Goal: Check status: Check status

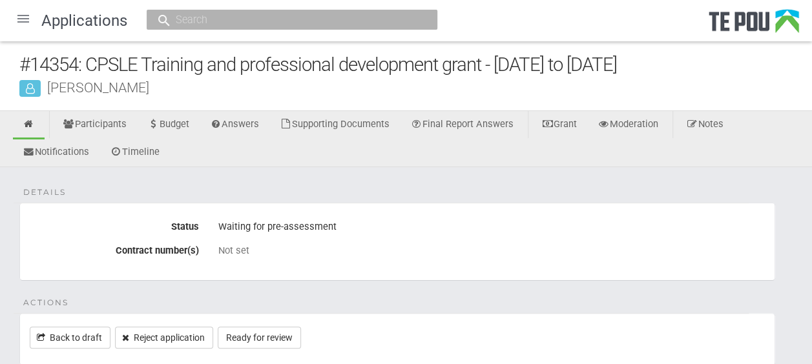
click at [23, 14] on div at bounding box center [23, 18] width 31 height 31
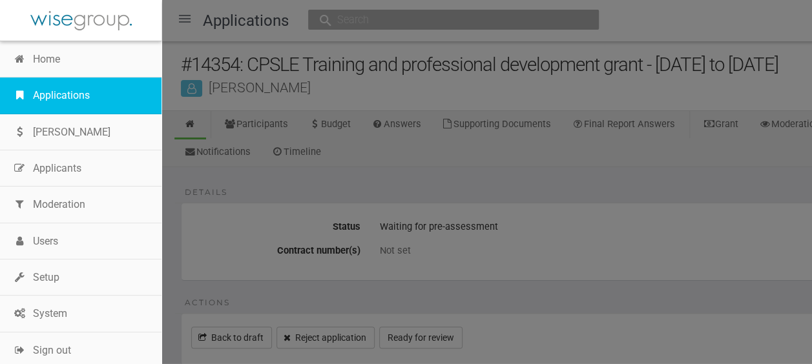
click at [61, 95] on link "Applications" at bounding box center [80, 95] width 161 height 36
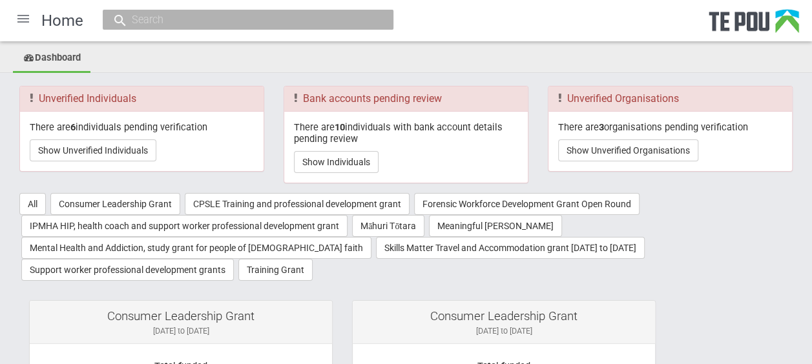
click at [22, 18] on div at bounding box center [23, 18] width 31 height 31
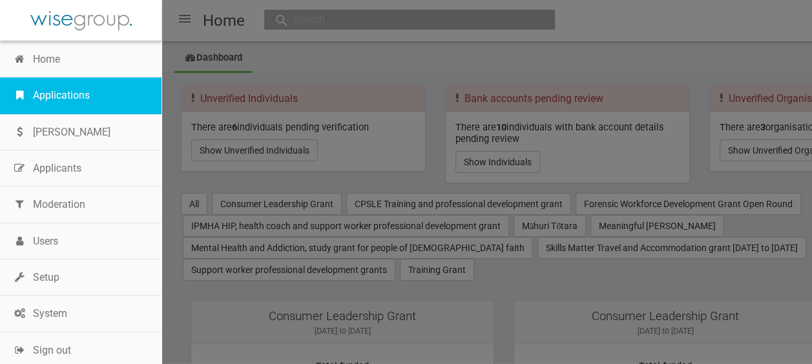
click at [45, 88] on link "Applications" at bounding box center [80, 95] width 161 height 36
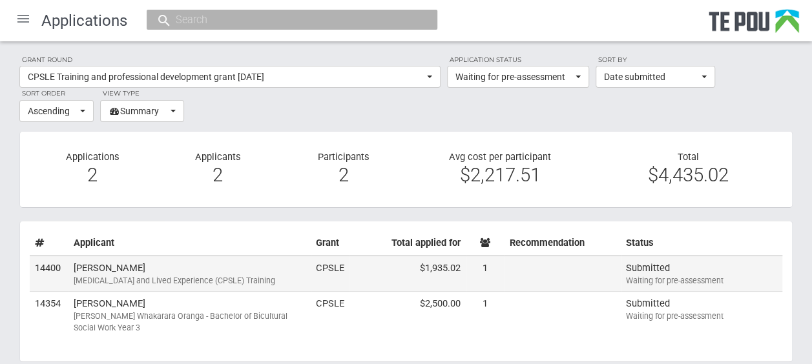
click at [125, 258] on td "[PERSON_NAME][MEDICAL_DATA] and Lived Experience (CPSLE) Training" at bounding box center [189, 274] width 242 height 36
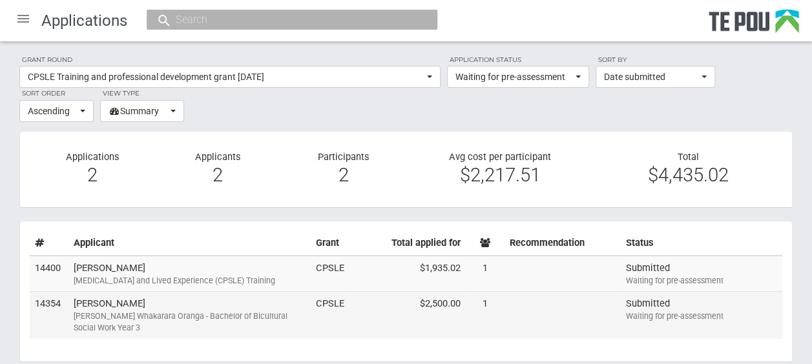
click at [113, 311] on div "[PERSON_NAME] Whakarara Oranga - Bachelor of Bicultural Social Work Year 3" at bounding box center [190, 322] width 232 height 23
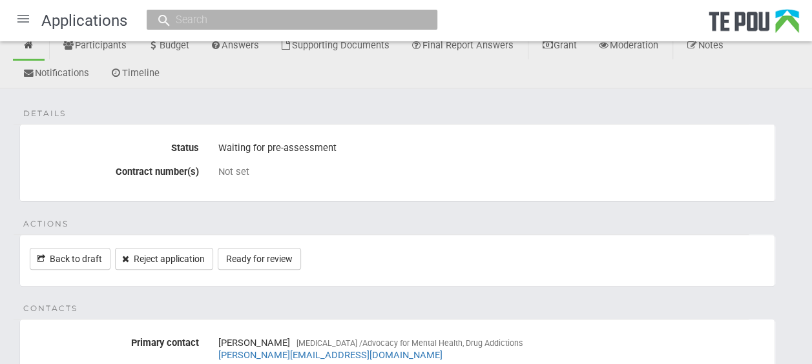
scroll to position [58, 0]
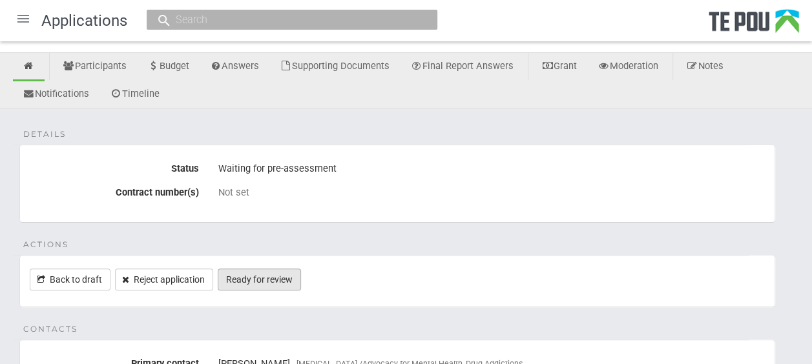
click at [276, 276] on link "Ready for review" at bounding box center [259, 280] width 83 height 22
